Goal: Information Seeking & Learning: Learn about a topic

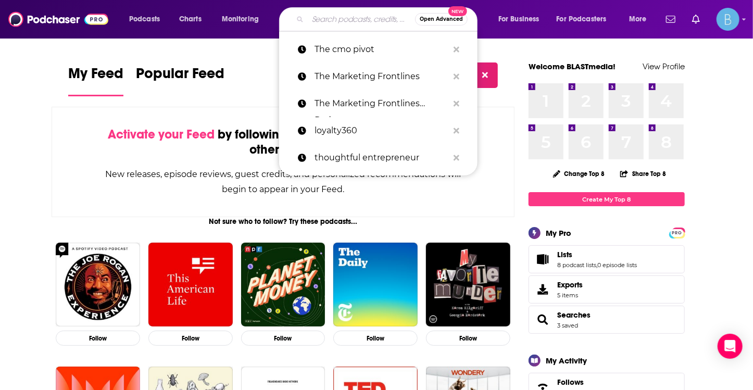
click at [326, 22] on input "Search podcasts, credits, & more..." at bounding box center [361, 19] width 107 height 17
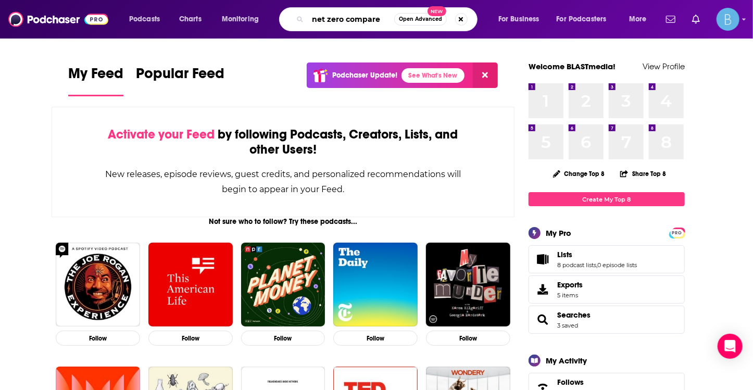
type input "net zero compare"
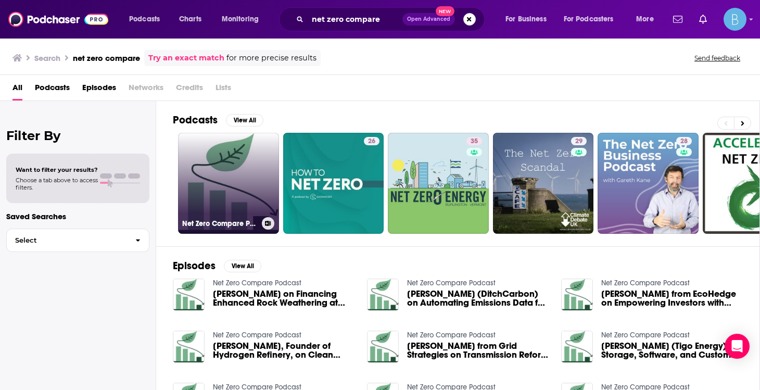
click at [216, 185] on link "Net Zero Compare Podcast" at bounding box center [228, 183] width 101 height 101
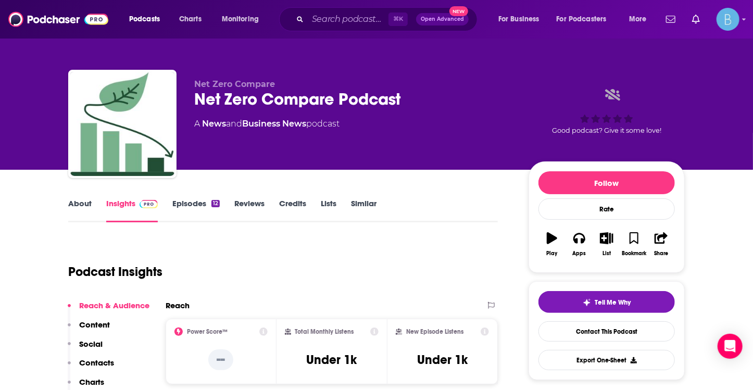
click at [204, 199] on link "Episodes 12" at bounding box center [195, 210] width 47 height 24
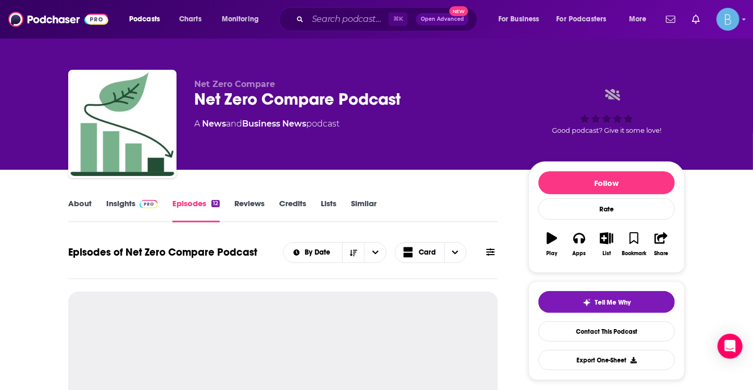
click at [72, 198] on link "About" at bounding box center [79, 210] width 23 height 24
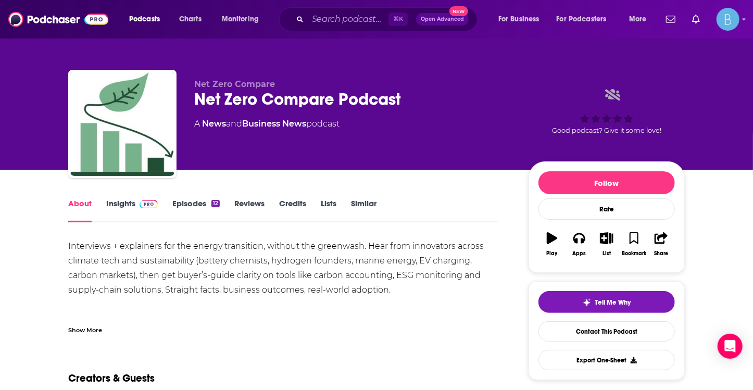
click at [148, 208] on img at bounding box center [149, 204] width 18 height 8
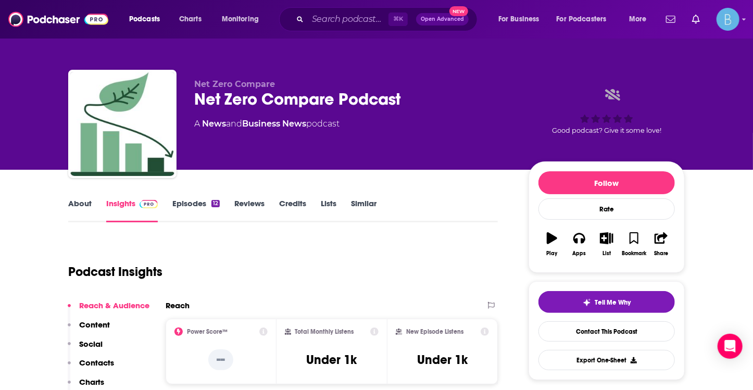
click at [193, 211] on link "Episodes 12" at bounding box center [195, 210] width 47 height 24
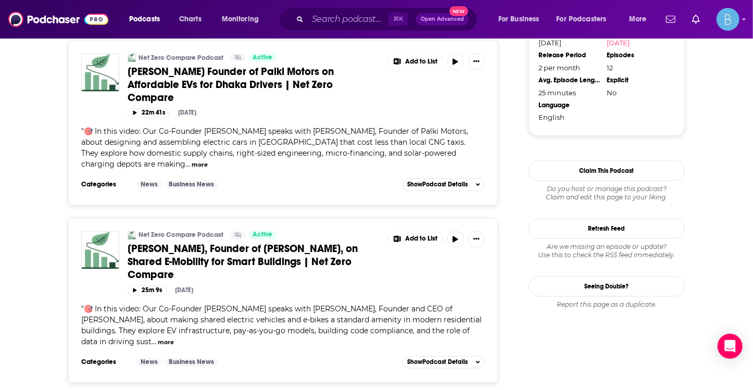
scroll to position [58, 0]
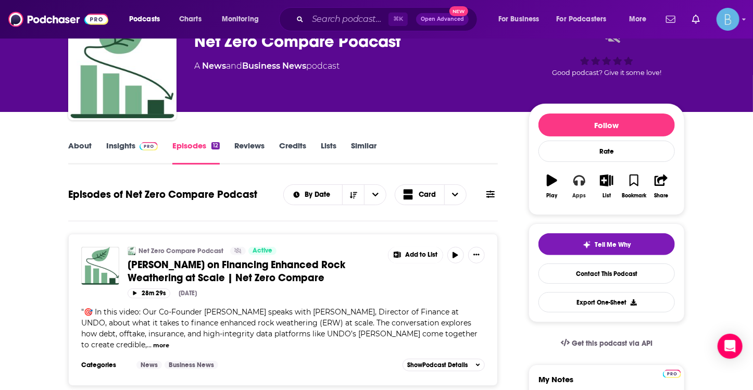
click at [583, 186] on button "Apps" at bounding box center [579, 186] width 27 height 37
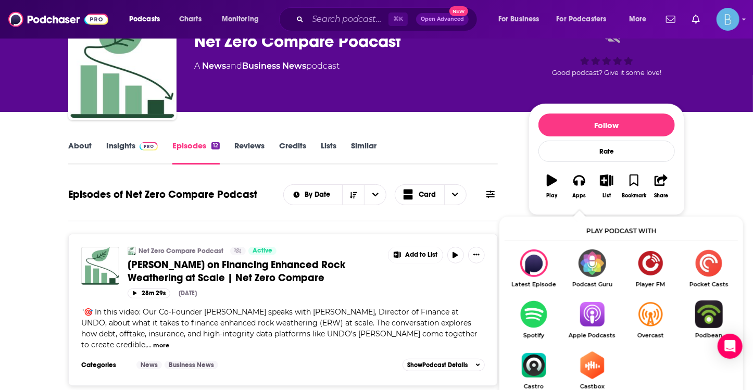
click at [540, 309] on img "Show Listen On dropdown" at bounding box center [534, 314] width 58 height 28
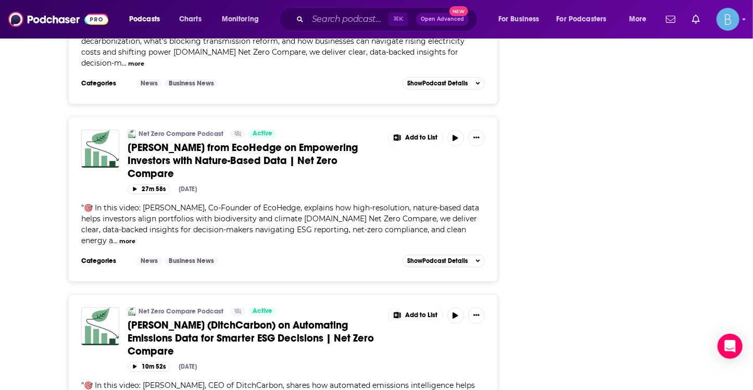
scroll to position [360, 0]
